Goal: Transaction & Acquisition: Purchase product/service

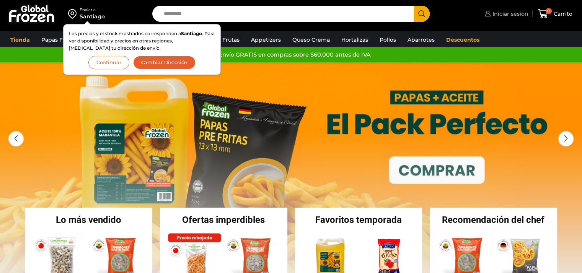
click at [523, 14] on span "Iniciar sesión" at bounding box center [509, 14] width 38 height 8
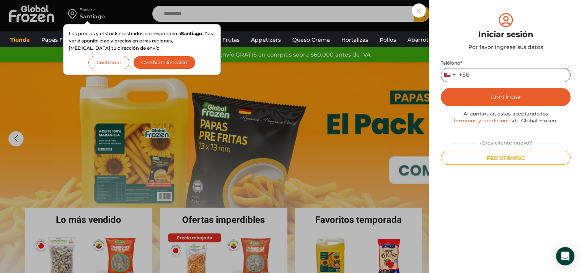
click at [491, 71] on input "Teléfono *" at bounding box center [505, 75] width 130 height 14
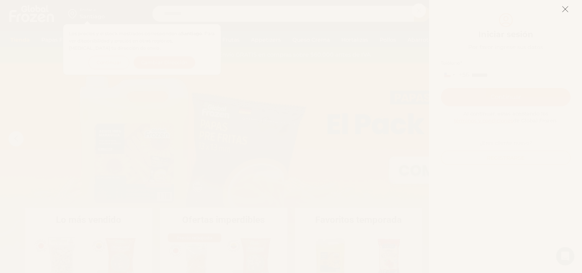
click at [566, 14] on button at bounding box center [564, 9] width 7 height 16
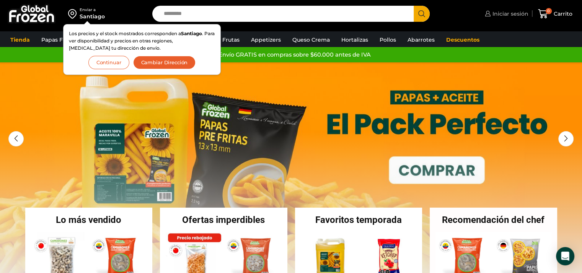
click at [506, 11] on span "Iniciar sesión" at bounding box center [509, 14] width 38 height 8
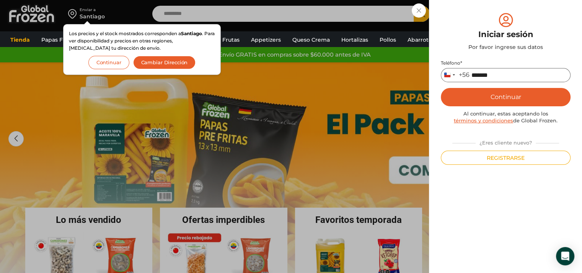
click at [508, 75] on input "*******" at bounding box center [505, 75] width 130 height 14
type input "*********"
click at [502, 97] on button "Continuar" at bounding box center [505, 97] width 130 height 18
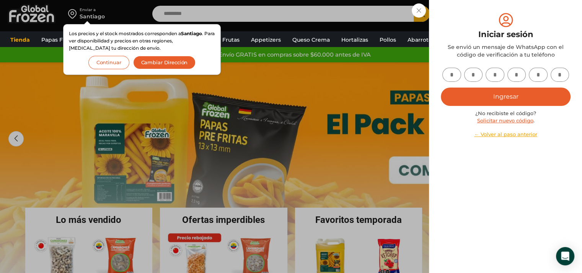
click at [453, 73] on input "text" at bounding box center [451, 75] width 19 height 14
type input "*"
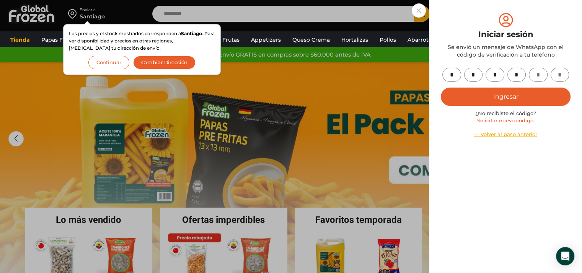
type input "*"
click at [500, 97] on button "Ingresar" at bounding box center [505, 97] width 130 height 18
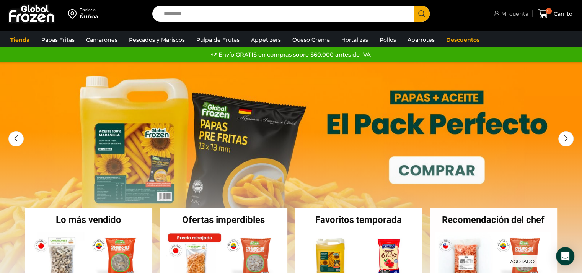
click at [515, 13] on span "Mi cuenta" at bounding box center [513, 14] width 29 height 8
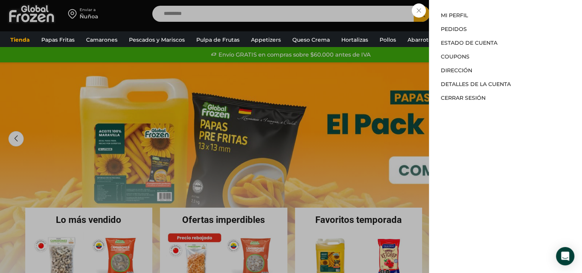
click at [458, 11] on div "Mi cuenta Mi perfil Pedidos Descargas Estado de Cuenta Coupons Dirección Detall…" at bounding box center [505, 136] width 153 height 273
click at [459, 14] on link "Mi perfil" at bounding box center [453, 15] width 27 height 7
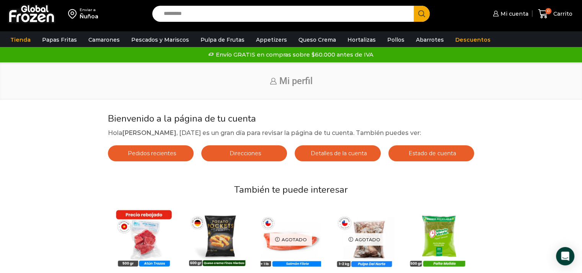
click at [404, 145] on div "Bienvenido a la página de tu cuenta Hola Daniela Spanghero , hoy es un gran día…" at bounding box center [291, 239] width 366 height 253
click at [406, 152] on link "Estado de cuenta" at bounding box center [431, 153] width 86 height 16
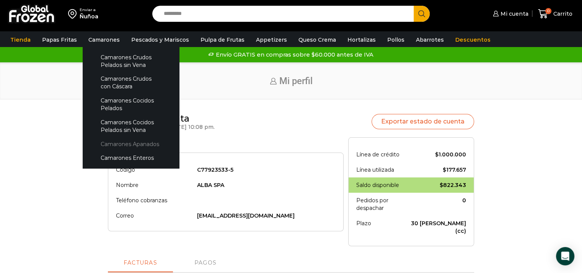
click at [123, 143] on link "Camarones Apanados" at bounding box center [130, 144] width 81 height 14
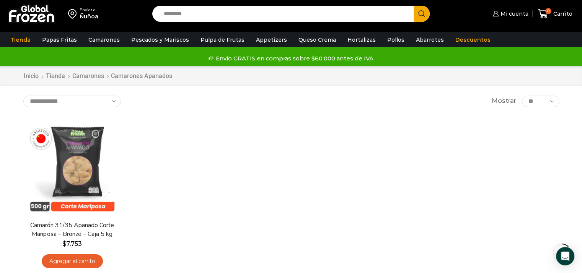
scroll to position [76, 0]
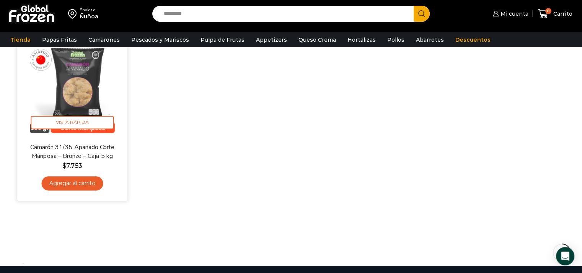
click at [77, 183] on link "Agregar al carrito" at bounding box center [72, 183] width 62 height 14
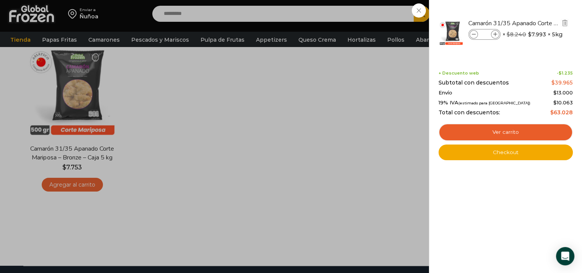
click at [494, 33] on icon at bounding box center [495, 34] width 4 height 4
type input "*"
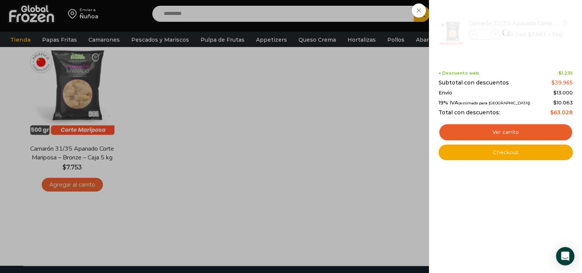
click at [494, 33] on div at bounding box center [505, 32] width 136 height 42
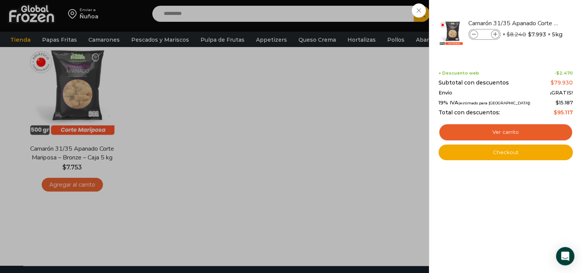
click at [494, 33] on icon at bounding box center [495, 34] width 4 height 4
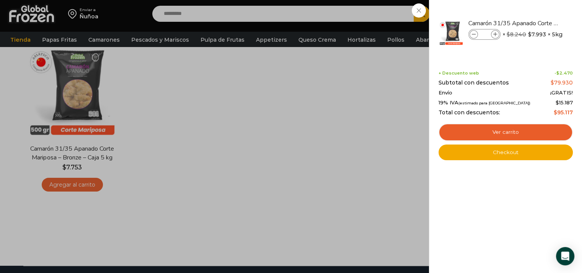
click at [494, 33] on icon at bounding box center [495, 34] width 4 height 4
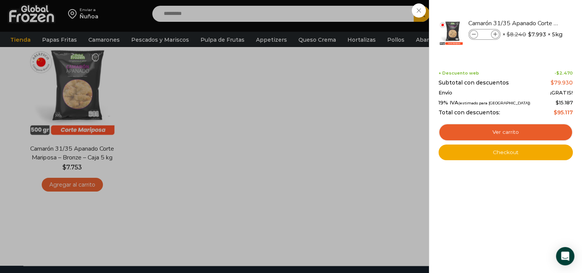
click at [494, 33] on icon at bounding box center [495, 34] width 4 height 4
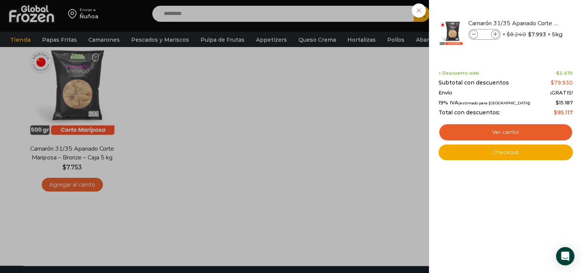
click at [494, 33] on icon at bounding box center [495, 34] width 4 height 4
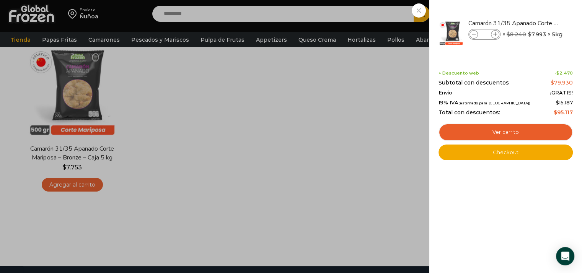
click at [494, 33] on icon at bounding box center [495, 34] width 4 height 4
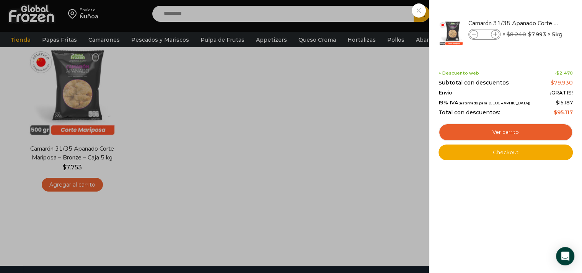
type input "**"
click at [494, 33] on icon at bounding box center [495, 34] width 4 height 4
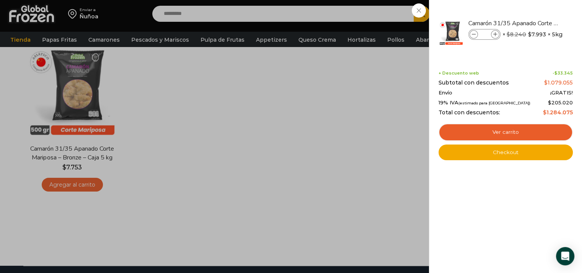
click at [494, 33] on icon at bounding box center [495, 34] width 4 height 4
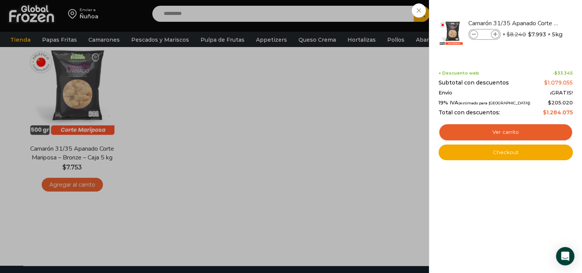
click at [494, 33] on icon at bounding box center [495, 34] width 4 height 4
type input "**"
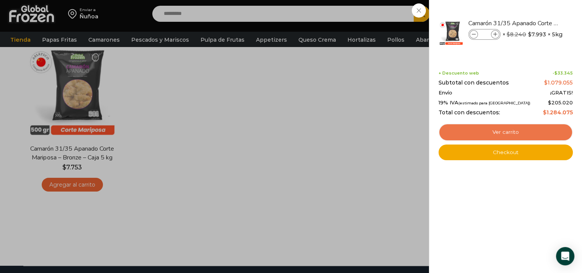
click at [515, 128] on link "Ver carrito" at bounding box center [505, 132] width 134 height 18
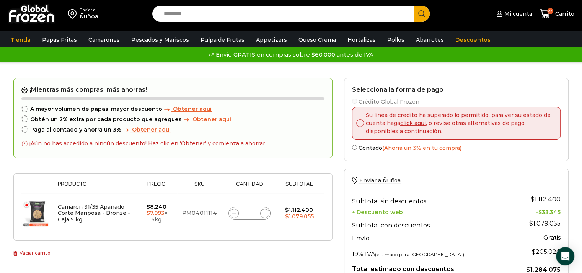
click at [232, 212] on icon at bounding box center [233, 212] width 3 height 3
type input "**"
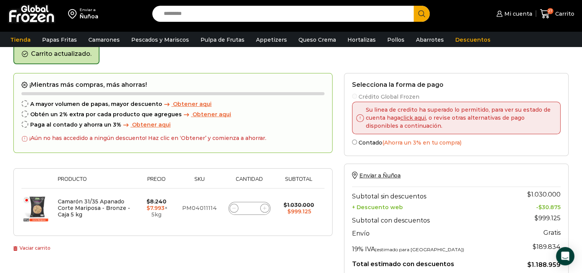
scroll to position [39, 0]
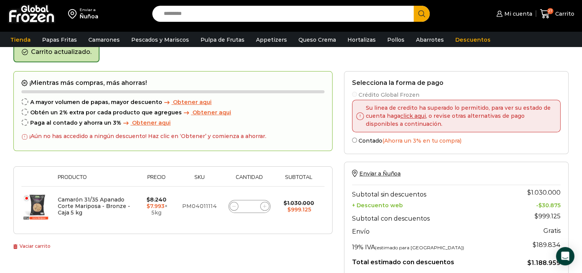
click at [245, 206] on input "**" at bounding box center [249, 206] width 11 height 11
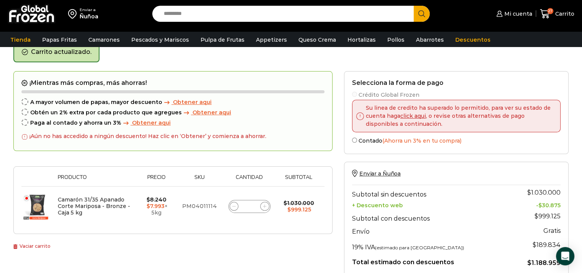
click at [245, 206] on input "**" at bounding box center [249, 206] width 11 height 11
click at [231, 205] on span at bounding box center [233, 206] width 9 height 9
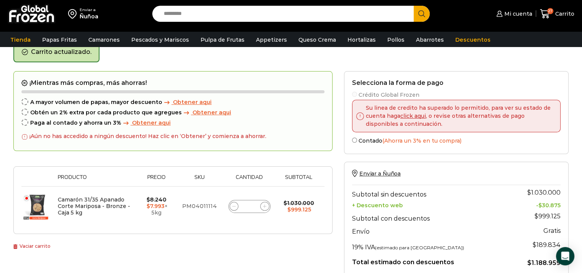
click at [231, 205] on span at bounding box center [233, 206] width 9 height 9
type input "**"
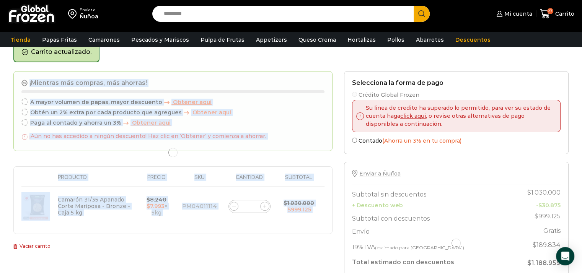
click at [231, 205] on div at bounding box center [172, 152] width 319 height 163
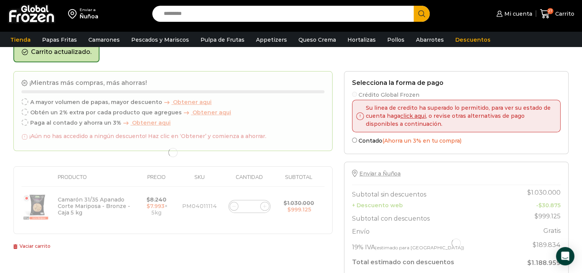
click at [231, 205] on div at bounding box center [172, 152] width 319 height 163
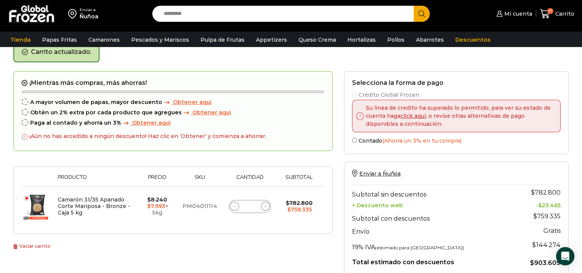
click at [233, 205] on icon at bounding box center [234, 206] width 3 height 3
click at [233, 205] on icon at bounding box center [234, 205] width 3 height 3
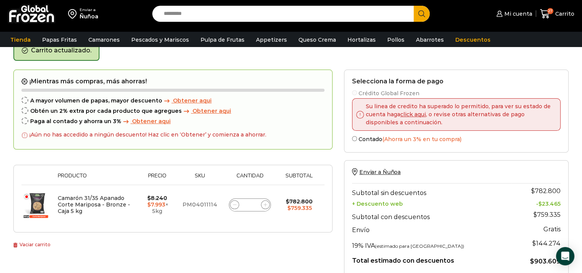
click at [232, 205] on span at bounding box center [234, 204] width 9 height 9
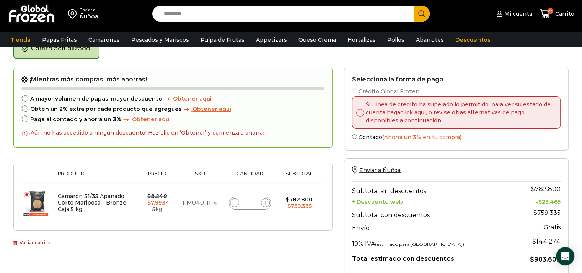
click at [232, 205] on span at bounding box center [234, 202] width 9 height 9
type input "**"
click at [232, 205] on form "¡Mientras más compras, más ahorras! A mayor volumen de papas, mayor descuento O…" at bounding box center [172, 148] width 319 height 163
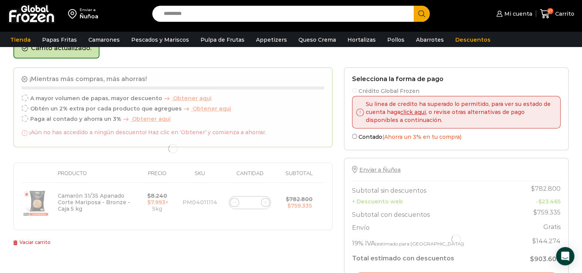
click at [233, 200] on div at bounding box center [172, 148] width 319 height 163
click at [234, 203] on div at bounding box center [172, 148] width 319 height 163
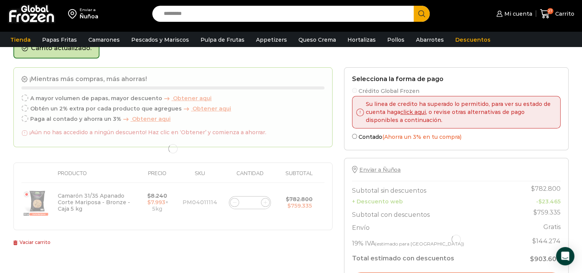
click at [234, 203] on div at bounding box center [172, 148] width 319 height 163
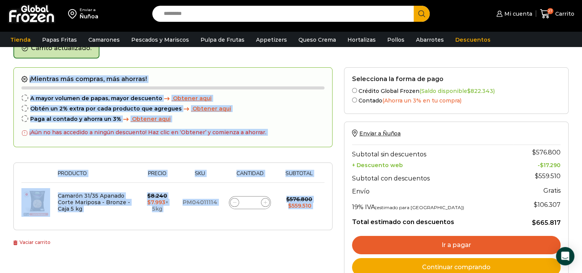
click at [234, 203] on icon at bounding box center [234, 202] width 3 height 3
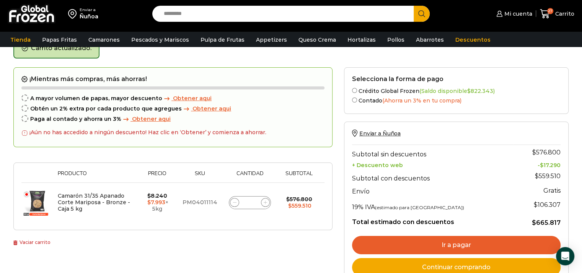
click at [234, 203] on icon at bounding box center [234, 202] width 3 height 3
type input "**"
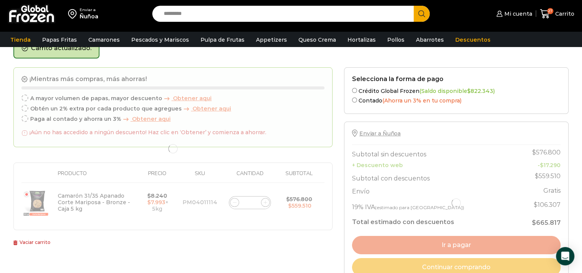
click at [234, 201] on div at bounding box center [172, 148] width 319 height 163
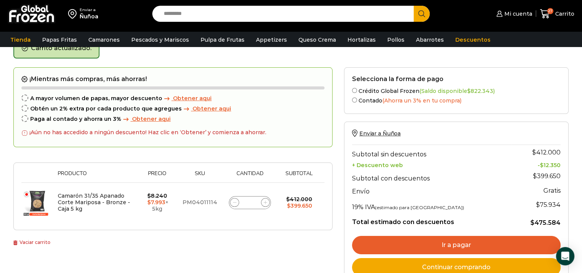
click at [233, 201] on icon at bounding box center [234, 202] width 3 height 3
type input "*"
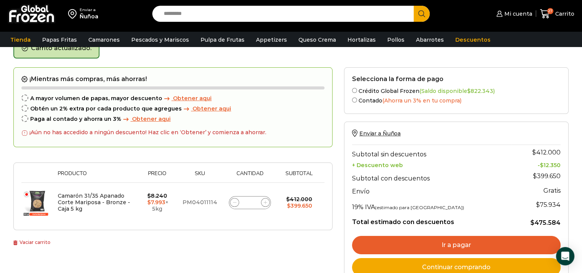
click at [233, 201] on form "¡Mientras más compras, más ahorras! A mayor volumen de papas, mayor descuento O…" at bounding box center [172, 148] width 319 height 163
click at [233, 201] on icon at bounding box center [234, 202] width 3 height 3
type input "*"
click at [198, 96] on span "Obtener aqui" at bounding box center [192, 98] width 39 height 7
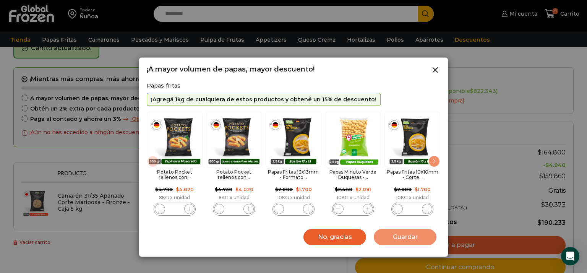
click at [346, 237] on button "No, gracias" at bounding box center [335, 237] width 63 height 16
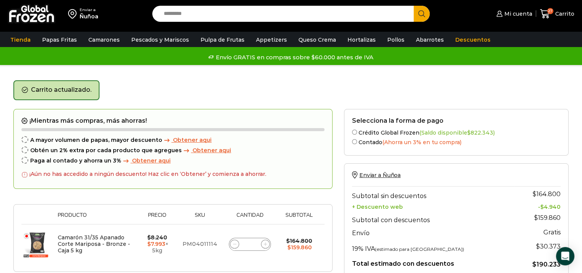
scroll to position [0, 0]
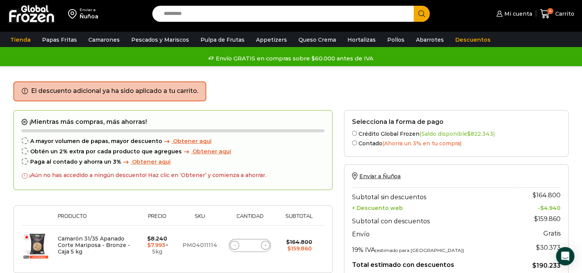
scroll to position [153, 0]
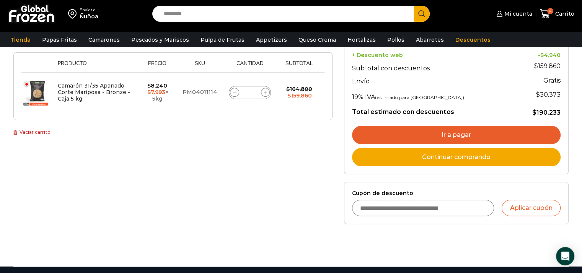
click at [433, 131] on link "Ir a pagar" at bounding box center [456, 135] width 208 height 18
click at [552, 15] on span "4" at bounding box center [545, 14] width 13 height 10
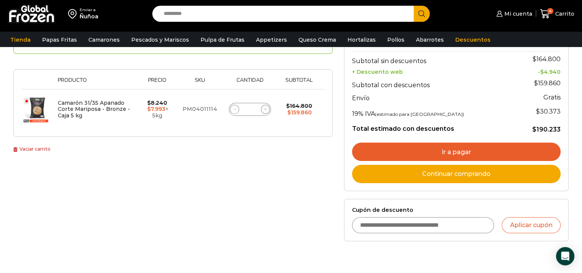
scroll to position [191, 0]
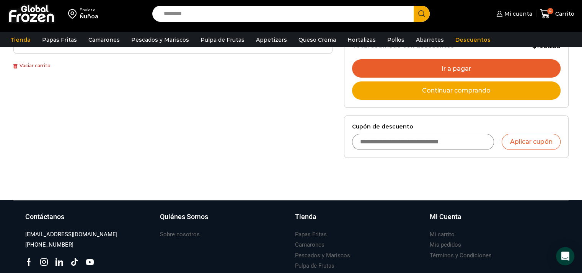
click at [457, 90] on link "Continuar comprando" at bounding box center [456, 90] width 208 height 18
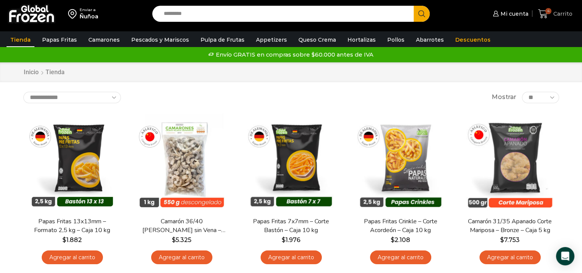
click at [550, 10] on span "4" at bounding box center [548, 11] width 6 height 6
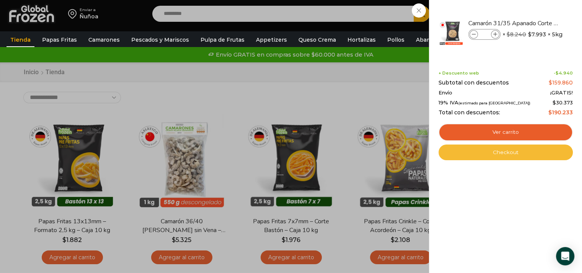
click at [512, 150] on link "Checkout" at bounding box center [505, 153] width 134 height 16
click at [510, 153] on link "Checkout" at bounding box center [505, 153] width 134 height 16
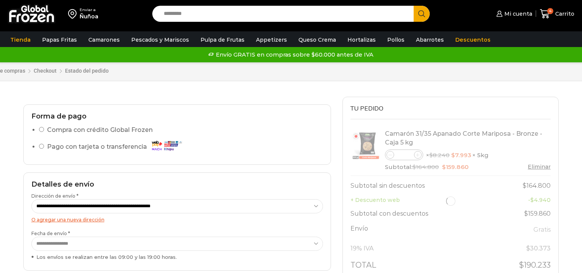
select select "*"
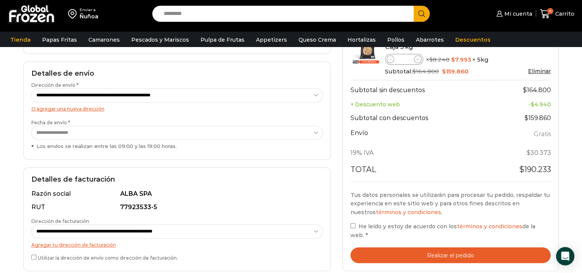
scroll to position [153, 0]
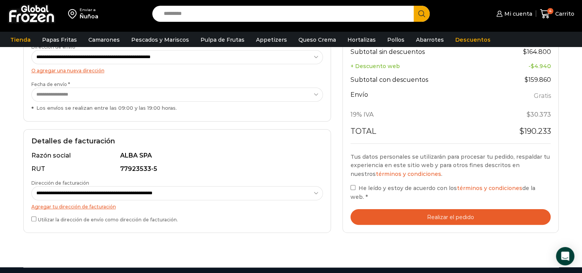
click at [456, 210] on button "Realizar el pedido" at bounding box center [450, 217] width 200 height 16
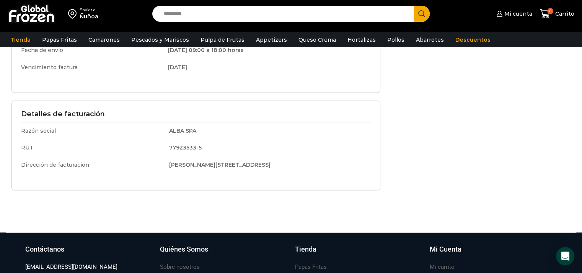
scroll to position [229, 0]
